Goal: Navigation & Orientation: Go to known website

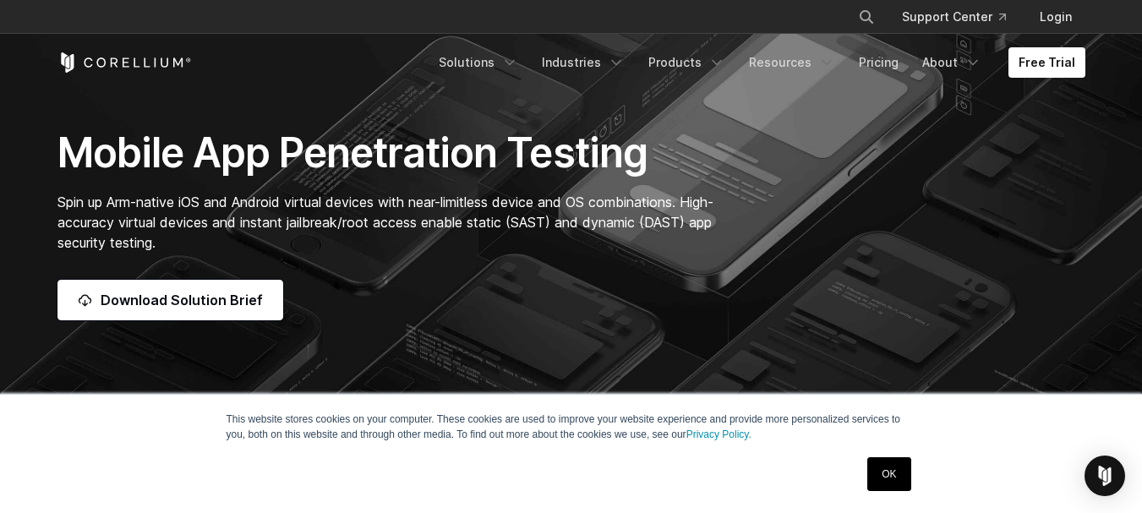
scroll to position [169, 0]
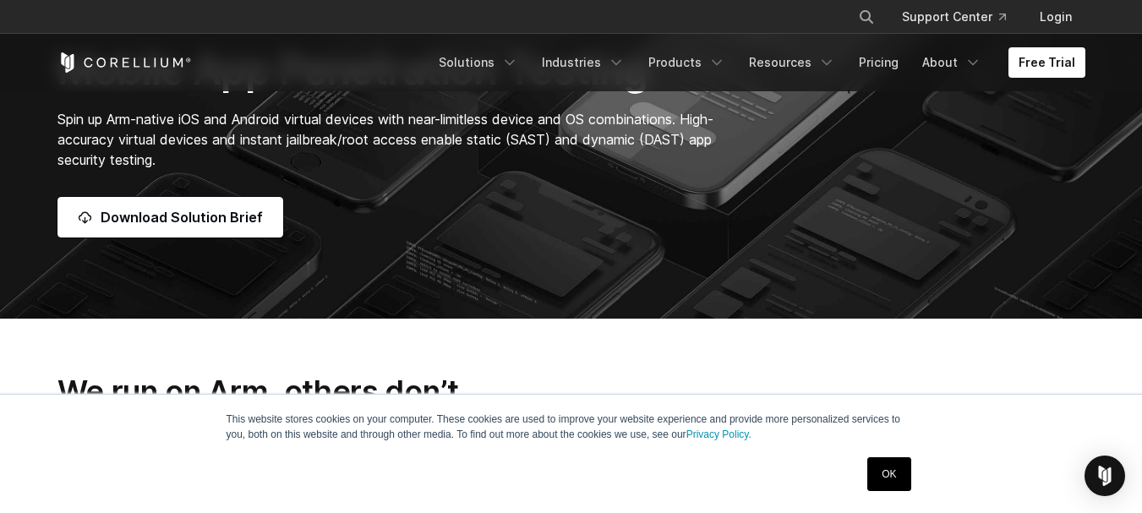
click at [886, 474] on link "OK" at bounding box center [888, 474] width 43 height 34
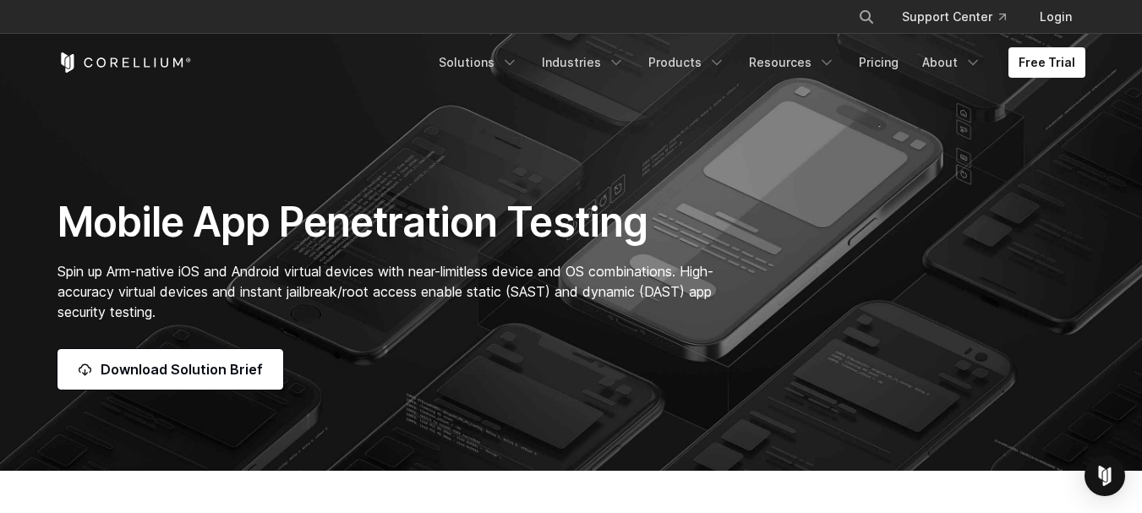
scroll to position [0, 0]
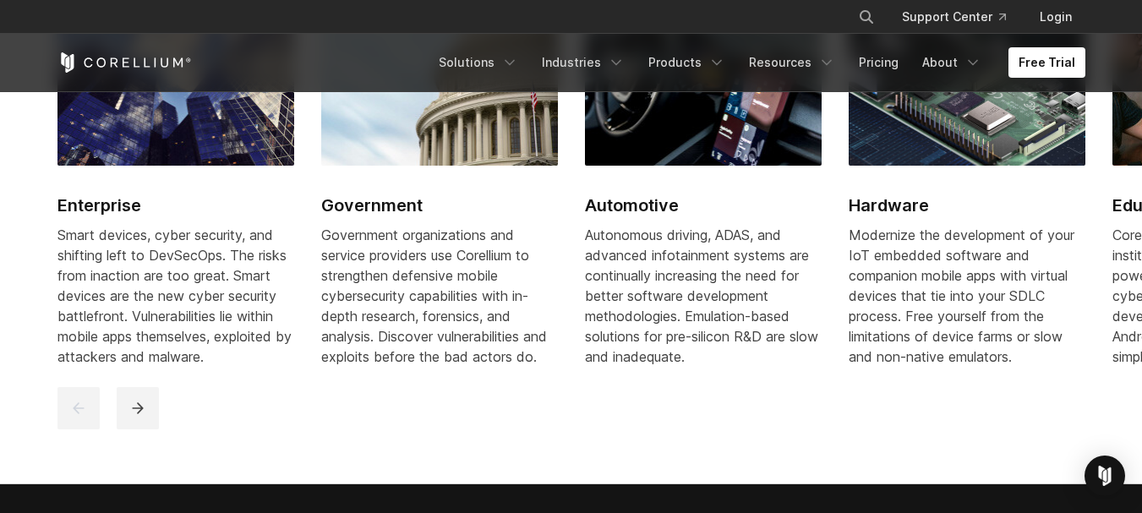
scroll to position [2452, 0]
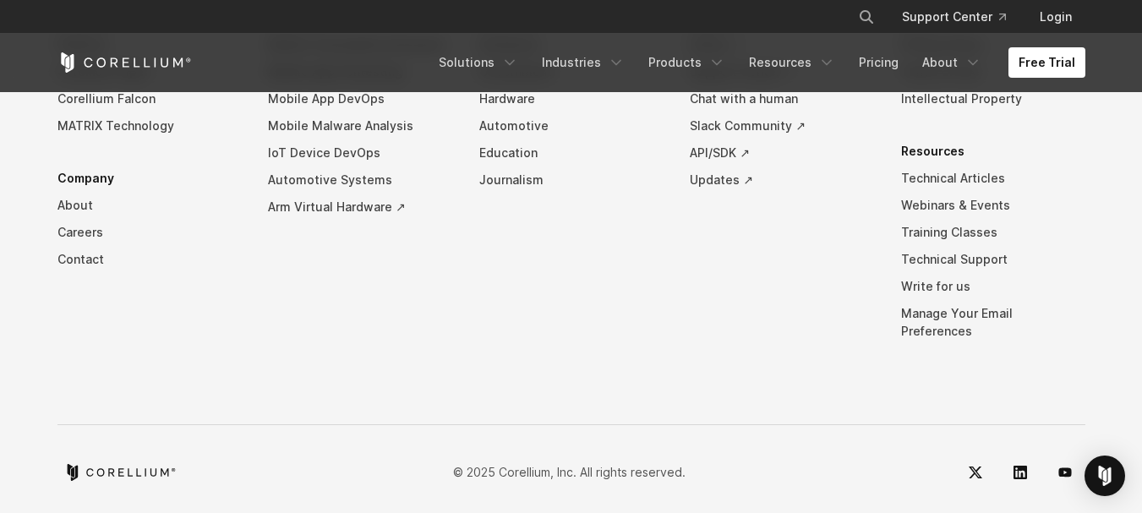
scroll to position [4005, 0]
